Goal: Task Accomplishment & Management: Use online tool/utility

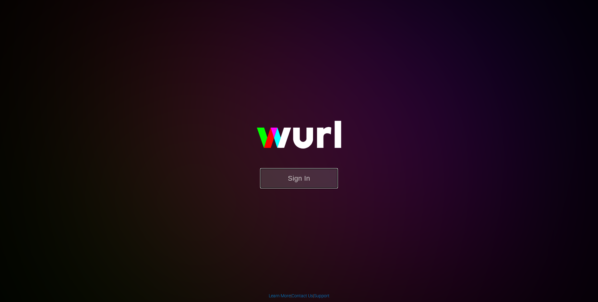
click at [285, 177] on button "Sign In" at bounding box center [299, 178] width 78 height 20
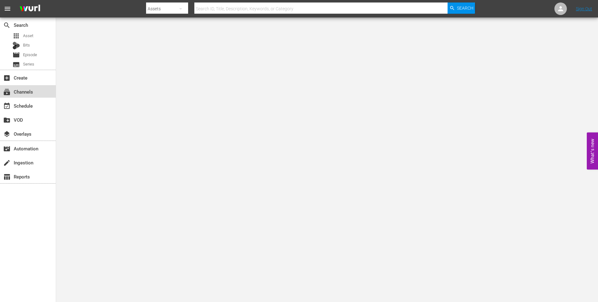
click at [38, 86] on div "subscriptions Channels" at bounding box center [28, 91] width 56 height 12
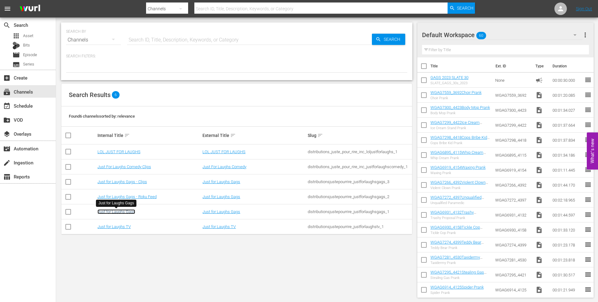
click at [127, 211] on link "Just for Laughs Gags" at bounding box center [117, 211] width 38 height 5
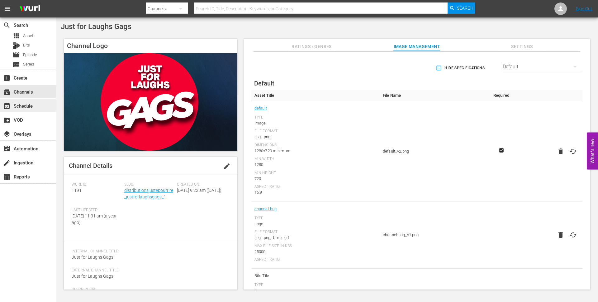
click at [36, 109] on div "event_available Schedule" at bounding box center [28, 105] width 56 height 12
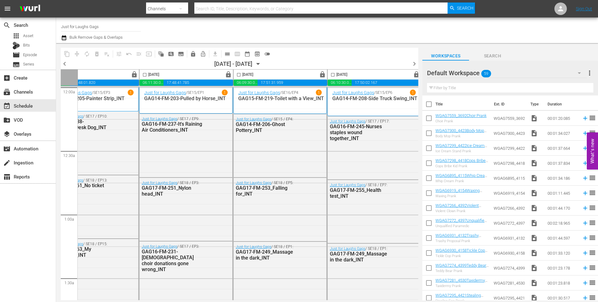
scroll to position [0, 321]
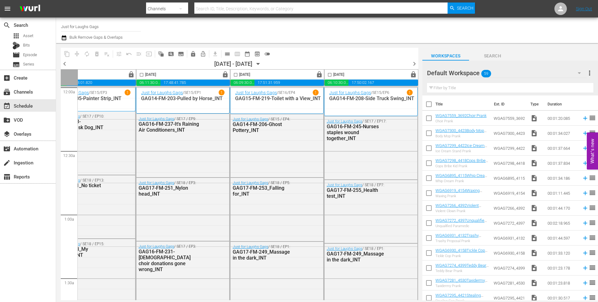
drag, startPoint x: 412, startPoint y: 66, endPoint x: 407, endPoint y: 71, distance: 7.1
click at [412, 66] on span "chevron_right" at bounding box center [415, 64] width 8 height 8
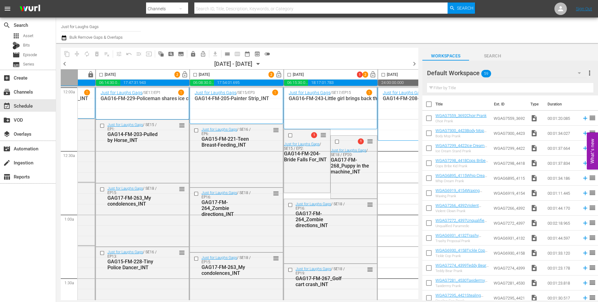
scroll to position [0, 321]
